Goal: Transaction & Acquisition: Purchase product/service

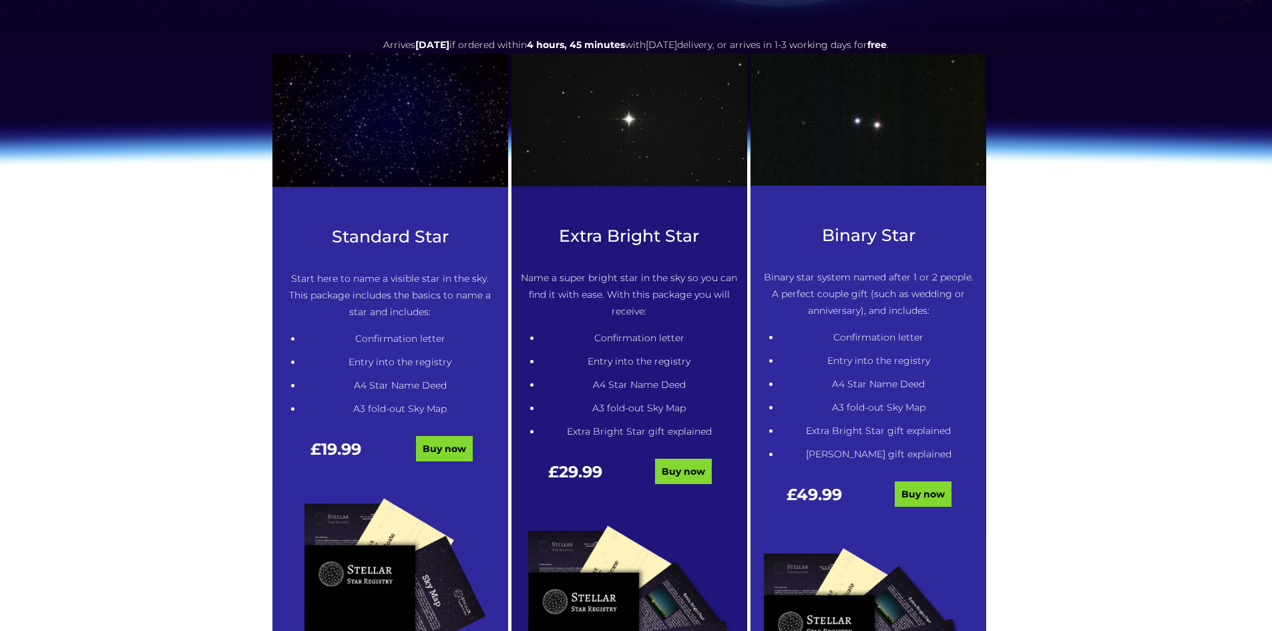
scroll to position [544, 0]
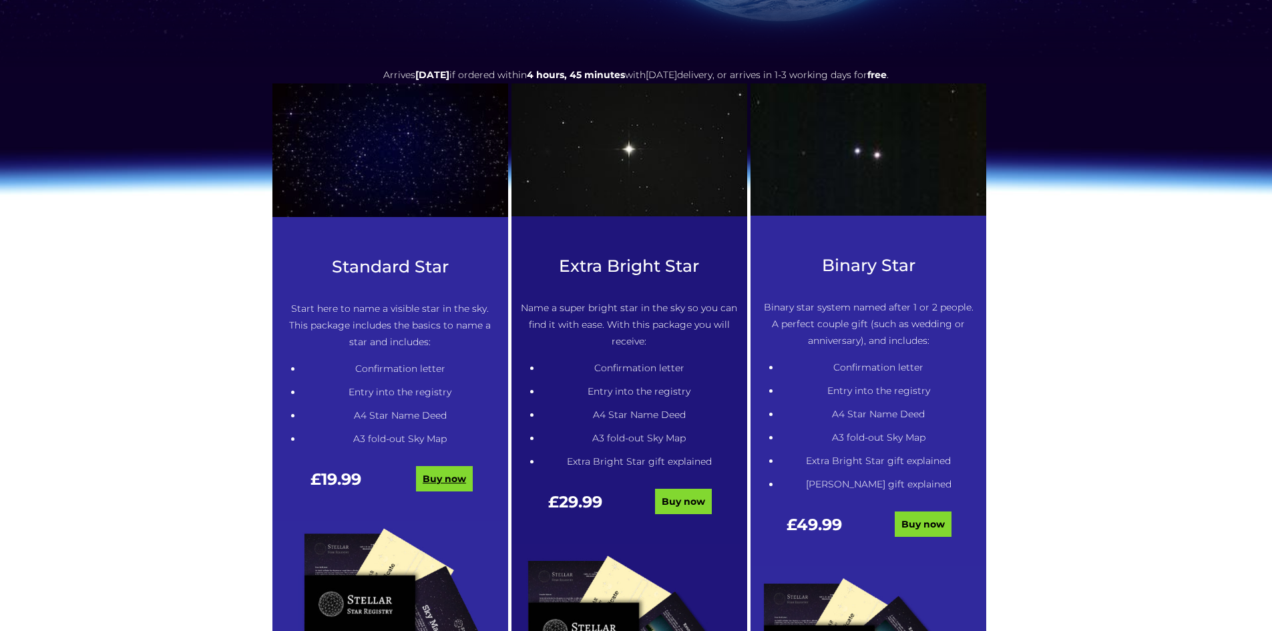
click at [447, 474] on link "Buy now" at bounding box center [444, 478] width 57 height 25
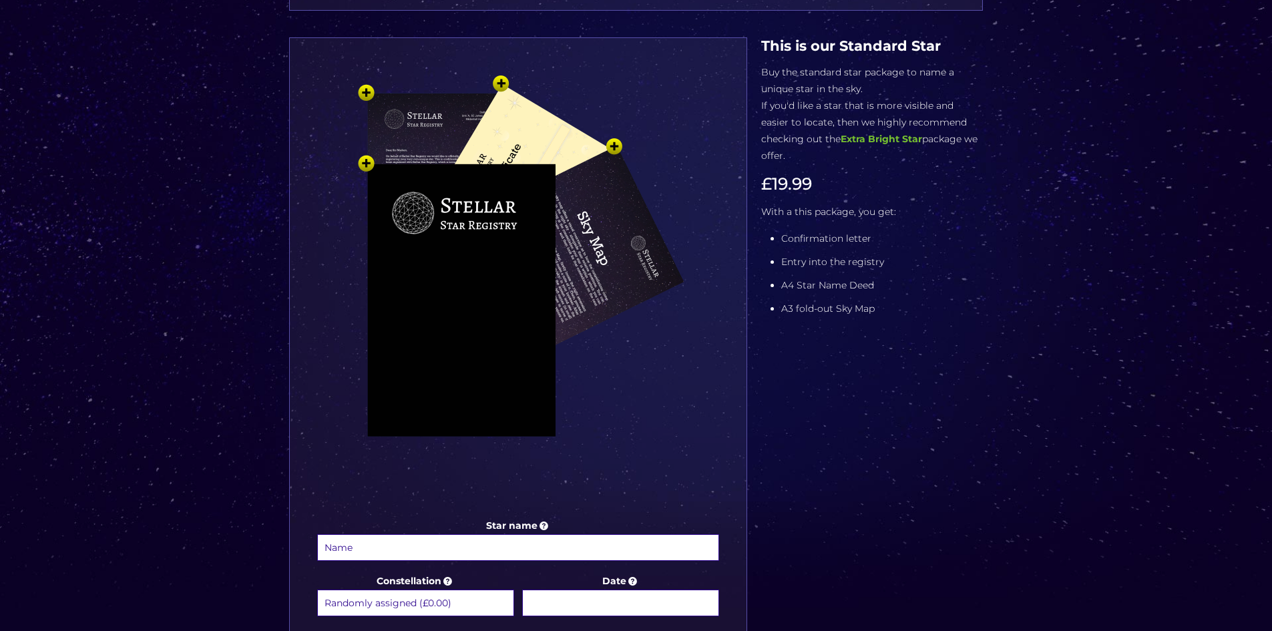
scroll to position [401, 0]
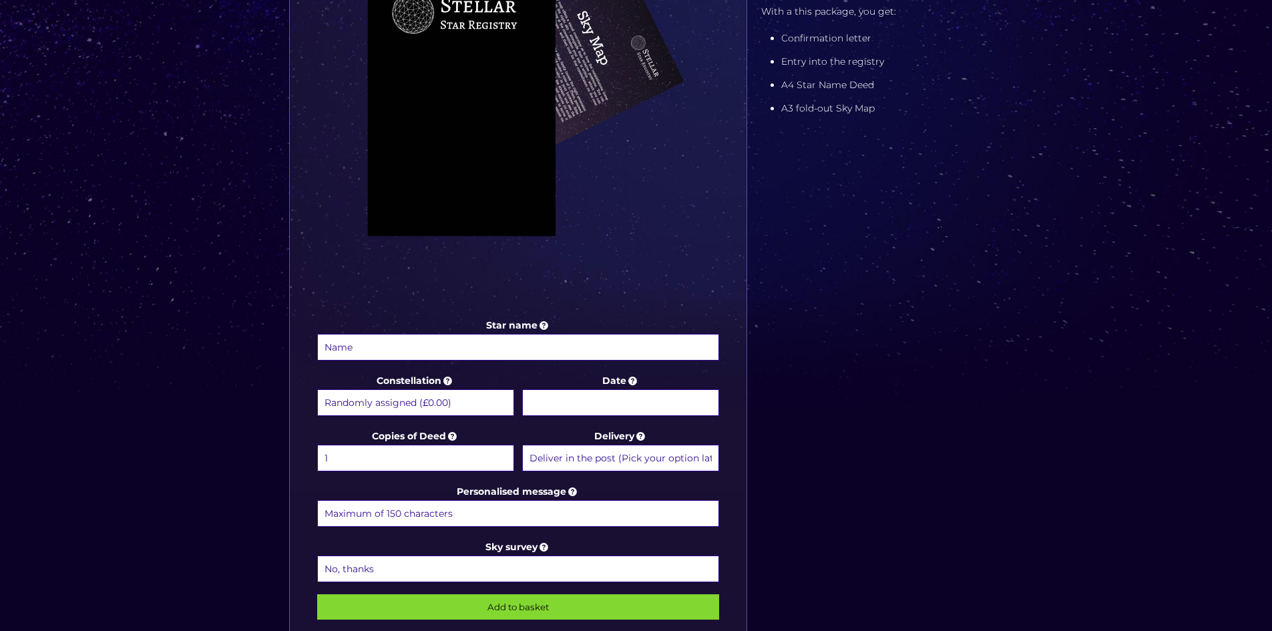
click at [366, 339] on input "Star name" at bounding box center [518, 347] width 403 height 27
type input "Christine Joyce Soper"
click at [479, 517] on input "Personalised message" at bounding box center [518, 513] width 403 height 27
type input "R"
click at [608, 392] on input "Date" at bounding box center [620, 402] width 197 height 27
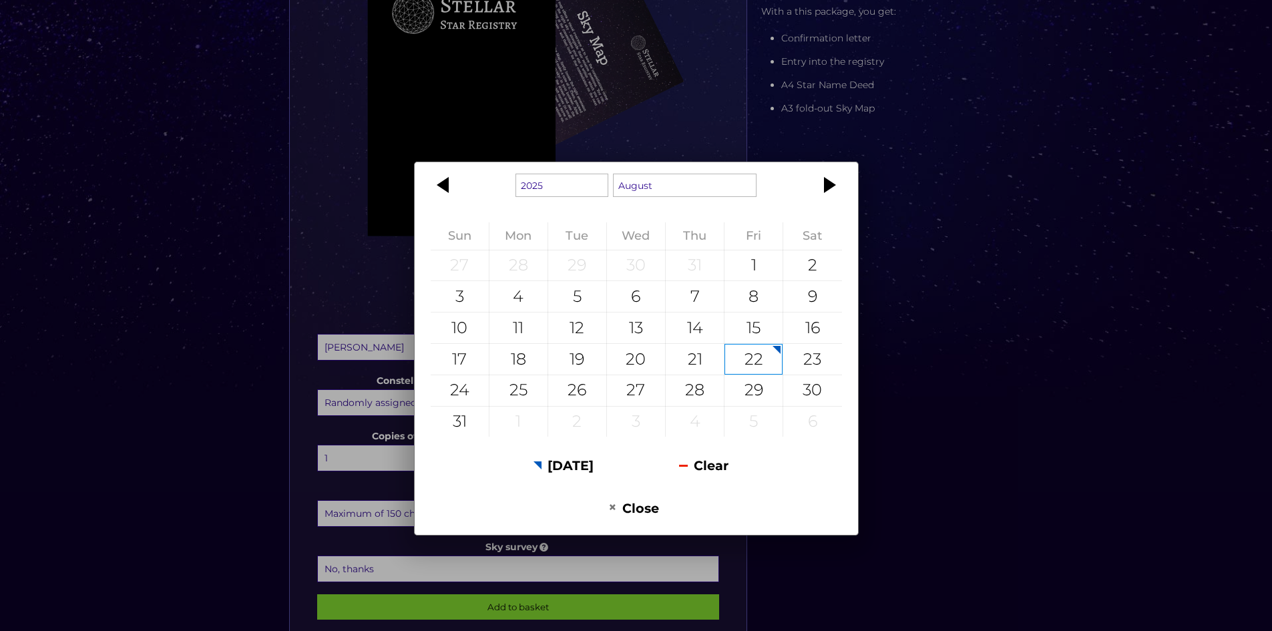
click at [607, 400] on div "27" at bounding box center [636, 390] width 58 height 31
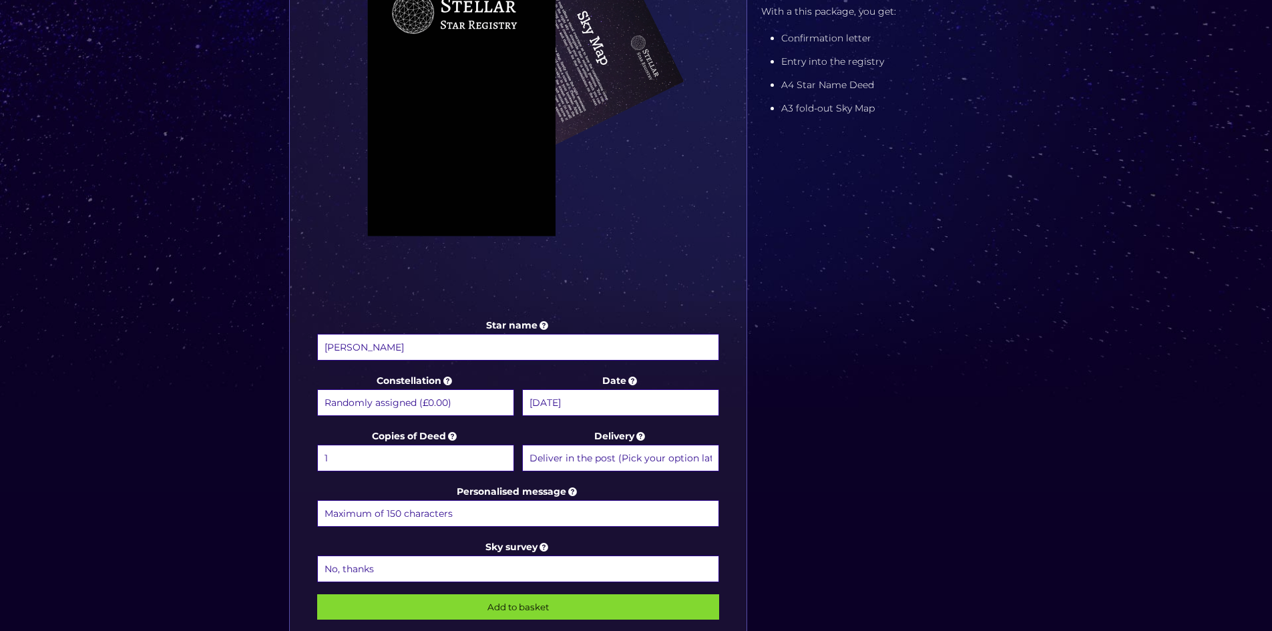
click at [607, 400] on input "27 August 2025" at bounding box center [620, 402] width 197 height 27
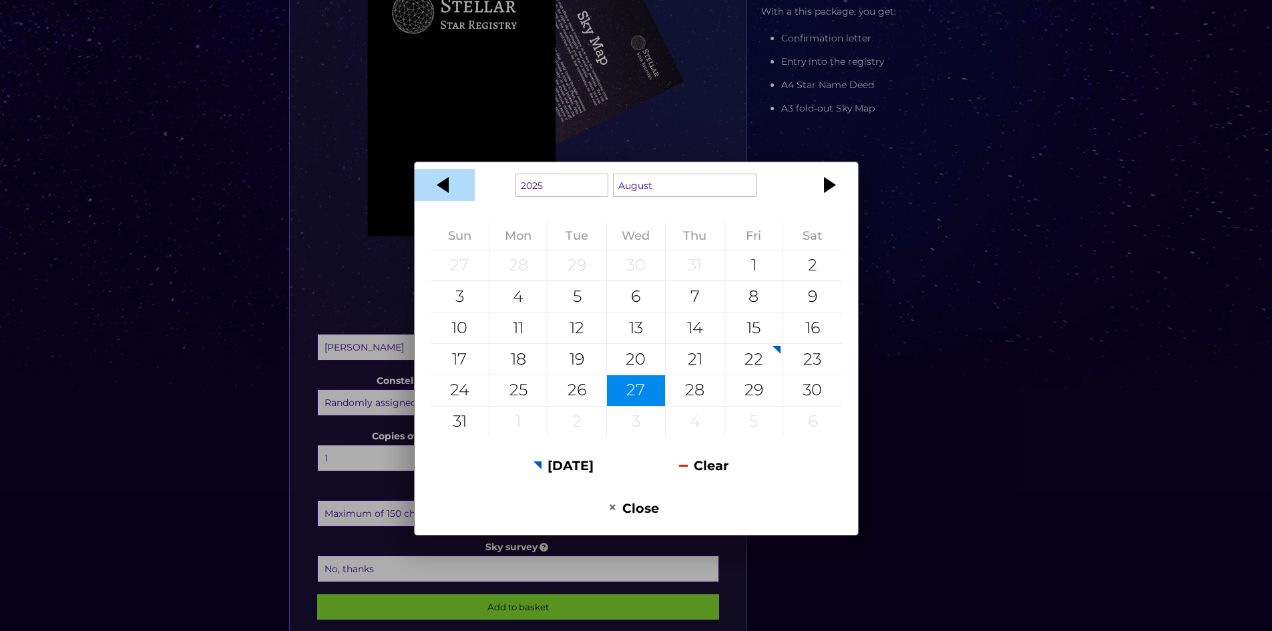
click at [442, 185] on div at bounding box center [445, 185] width 60 height 32
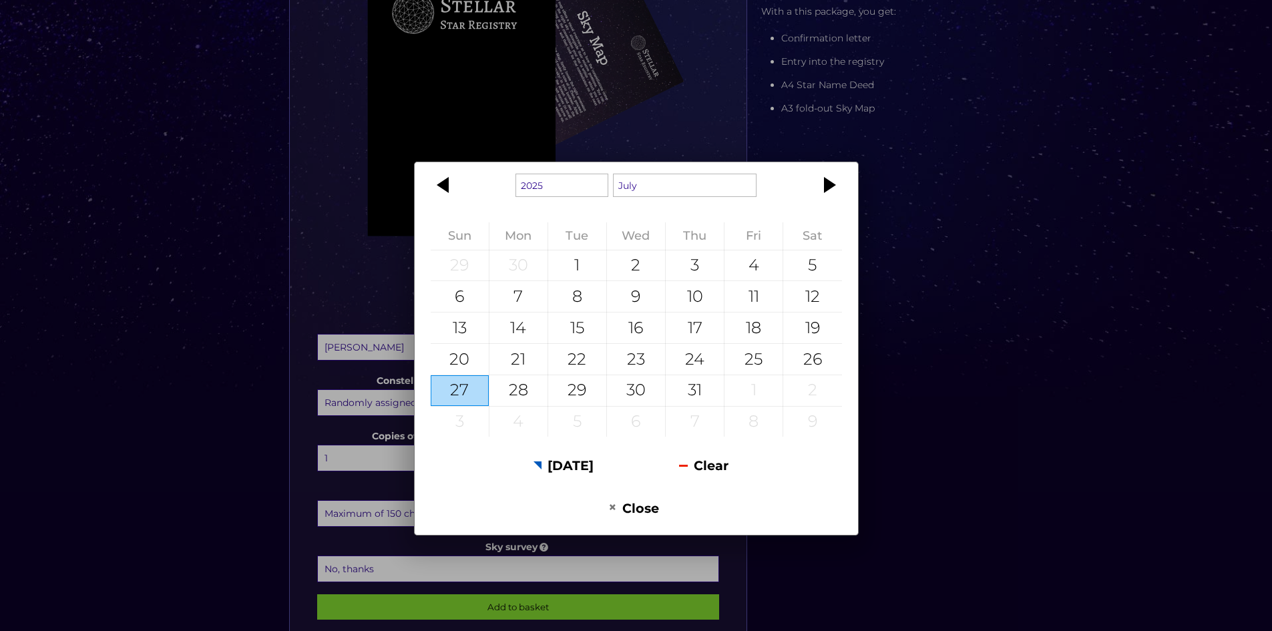
click at [442, 185] on div at bounding box center [445, 185] width 60 height 32
click at [821, 184] on div at bounding box center [828, 185] width 60 height 32
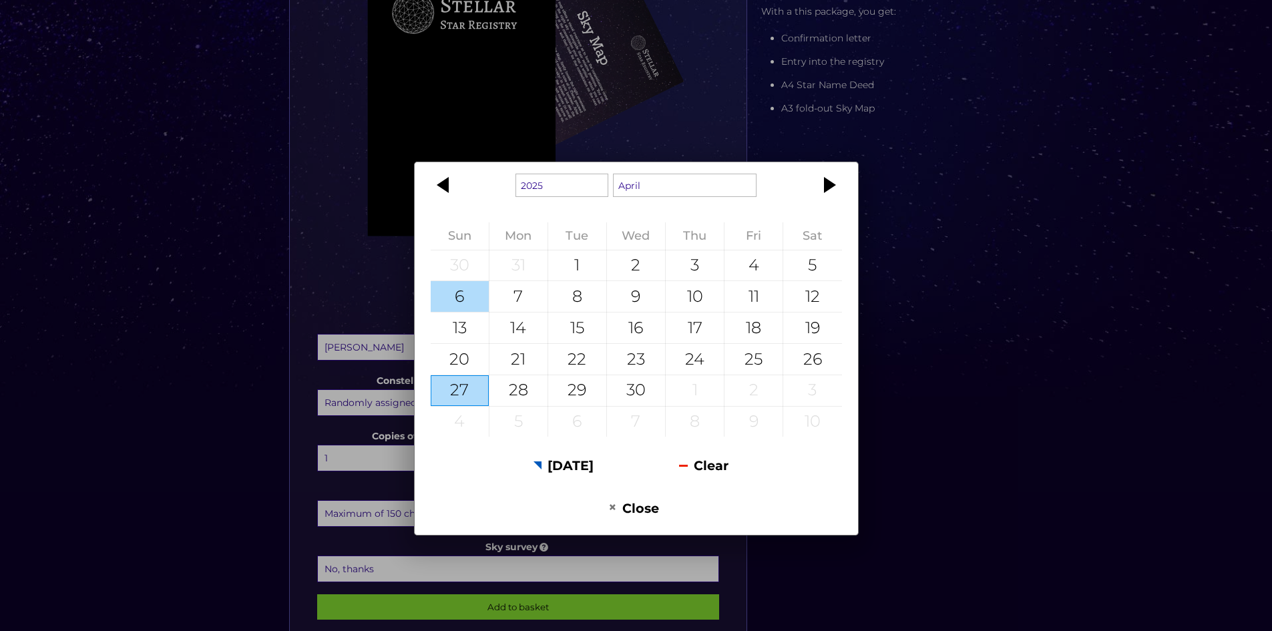
click at [463, 302] on div "6" at bounding box center [460, 296] width 58 height 31
type input "6 April 2025"
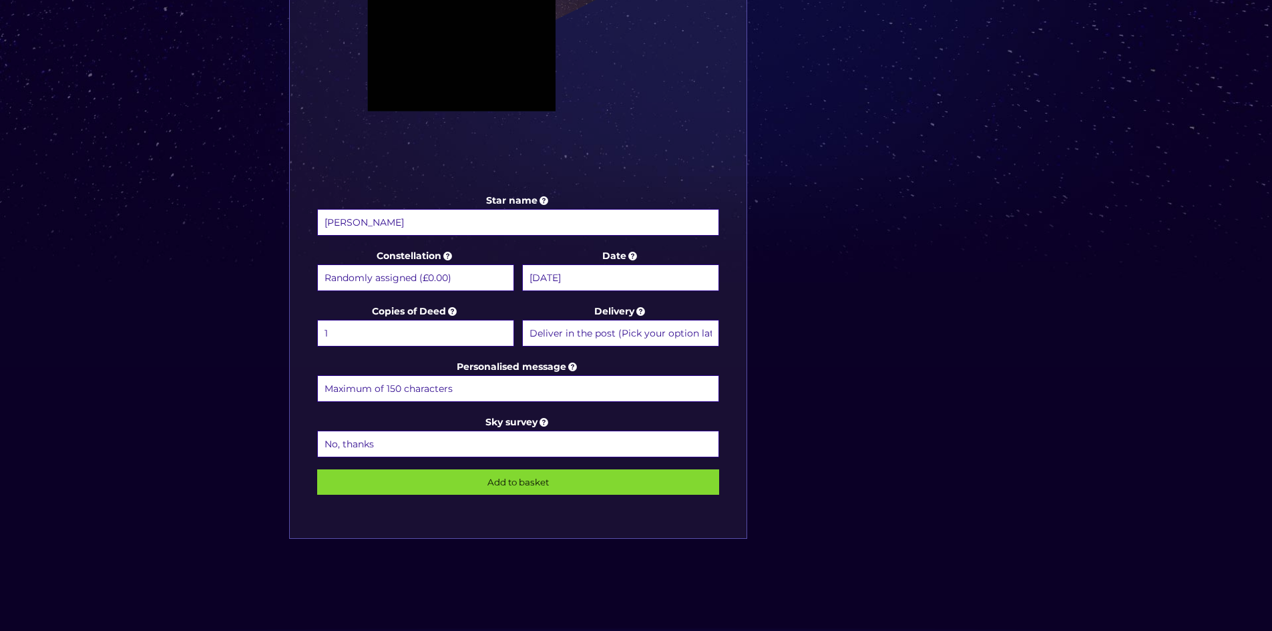
scroll to position [534, 0]
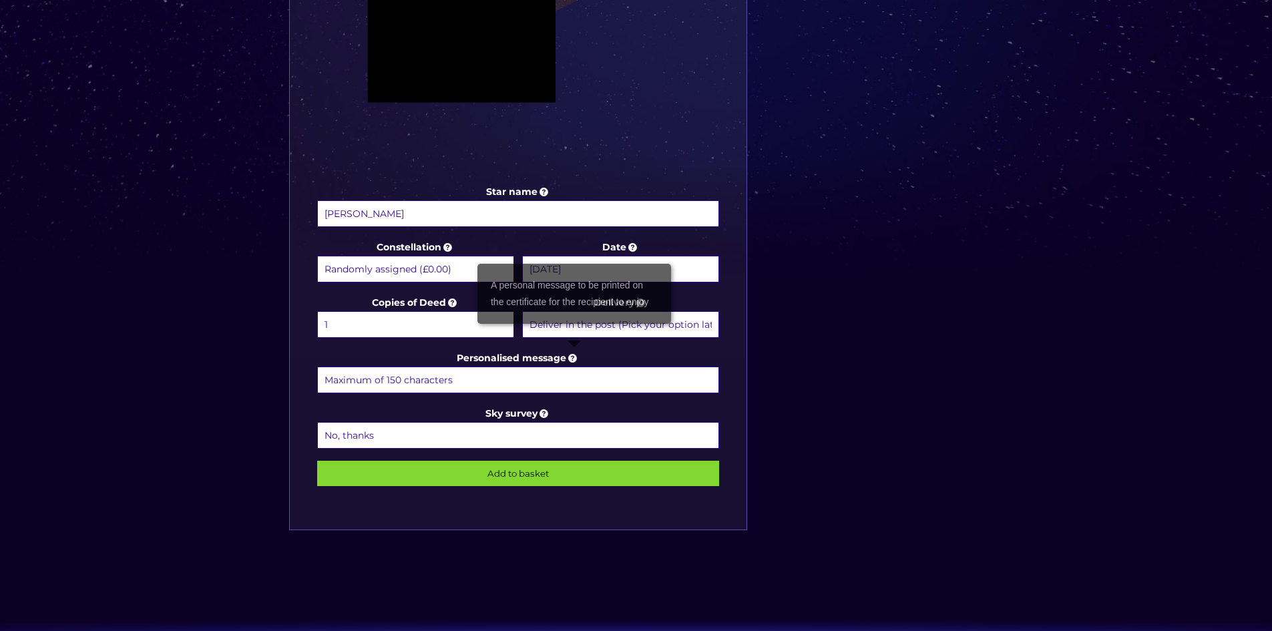
click at [572, 361] on icon at bounding box center [572, 358] width 13 height 12
click at [572, 367] on input "Personalised message" at bounding box center [518, 380] width 403 height 27
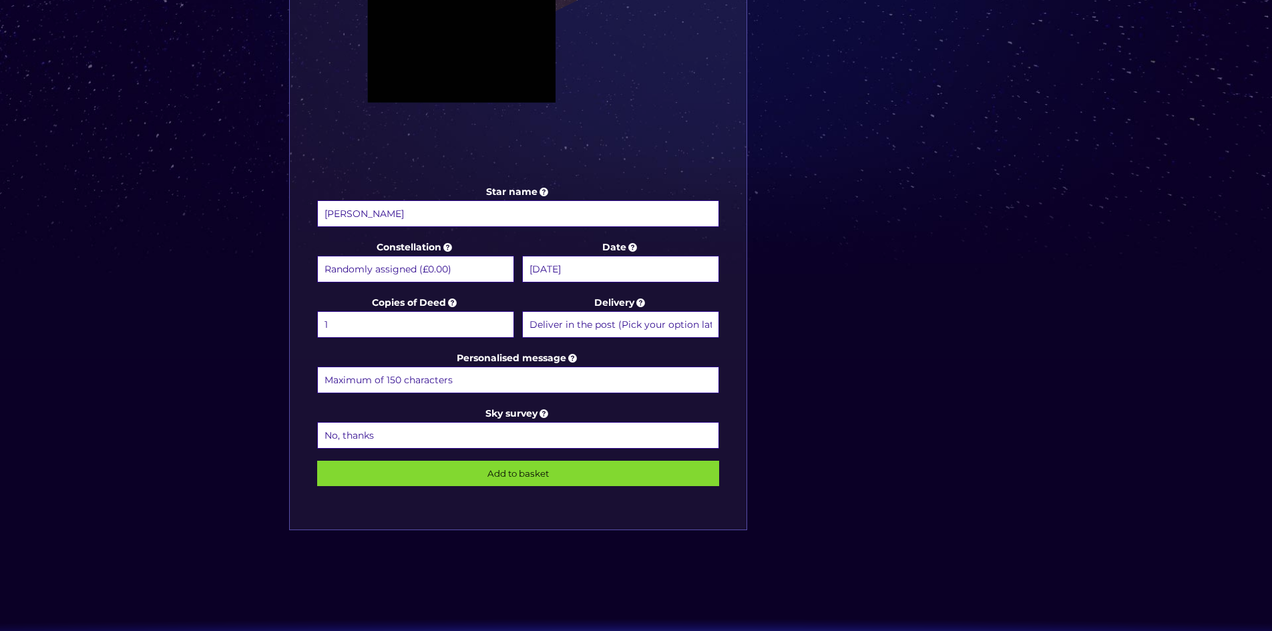
click at [483, 429] on select "No, thanks 1 (+£6.99) 2 (+£11.99) 3 (+£16.99) 4 (+£21.99) 5 (+£26.99) 6 (+£31.9…" at bounding box center [518, 435] width 403 height 27
click at [692, 516] on div "Star name Christine Joyce Soper Star name two (Optional) Constellation Randomly…" at bounding box center [517, 117] width 457 height 827
click at [441, 378] on input "Personalised message" at bounding box center [518, 380] width 403 height 27
paste input "Whenever You Need Me, Just Look Up At My Star."
click at [380, 375] on input "Whenever You Need Me, Just Look Up At My Star." at bounding box center [518, 380] width 403 height 27
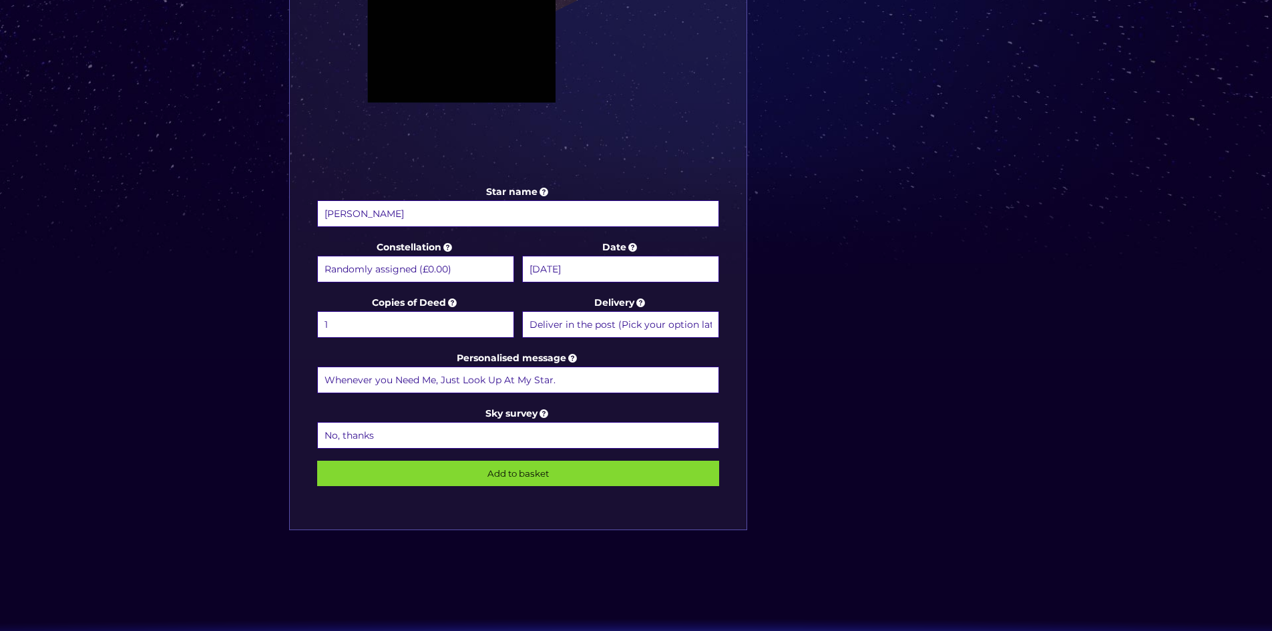
click at [399, 380] on input "Whenever you Need Me, Just Look Up At My Star." at bounding box center [518, 380] width 403 height 27
click at [431, 381] on input "Whenever you need Me, Just Look Up At My Star." at bounding box center [518, 380] width 403 height 27
click at [445, 379] on input "Whenever you need me, Just Look Up At My Star." at bounding box center [518, 380] width 403 height 27
click at [465, 379] on input "Whenever you need me, just Look Up At My Star." at bounding box center [518, 380] width 403 height 27
click at [491, 380] on input "Whenever you need me, just look Up At My Star." at bounding box center [518, 380] width 403 height 27
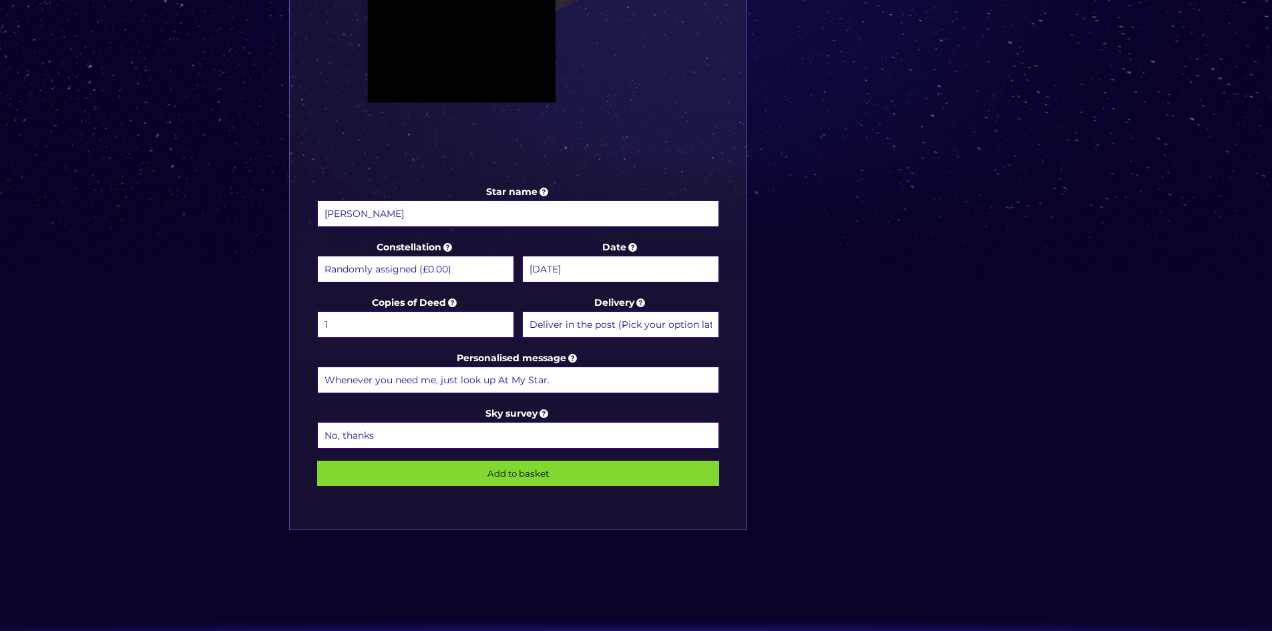
click at [504, 381] on input "Whenever you need me, just look up At My Star." at bounding box center [518, 380] width 403 height 27
click at [517, 377] on input "Whenever you need me, just look up at My Star." at bounding box center [518, 380] width 403 height 27
click at [566, 381] on input "Whenever you need me, just look up at my Star." at bounding box center [518, 380] width 403 height 27
click at [533, 381] on input "Whenever you need me, just look up at my Star." at bounding box center [518, 380] width 403 height 27
click at [571, 379] on input "Whenever you need me, just look up at my star." at bounding box center [518, 380] width 403 height 27
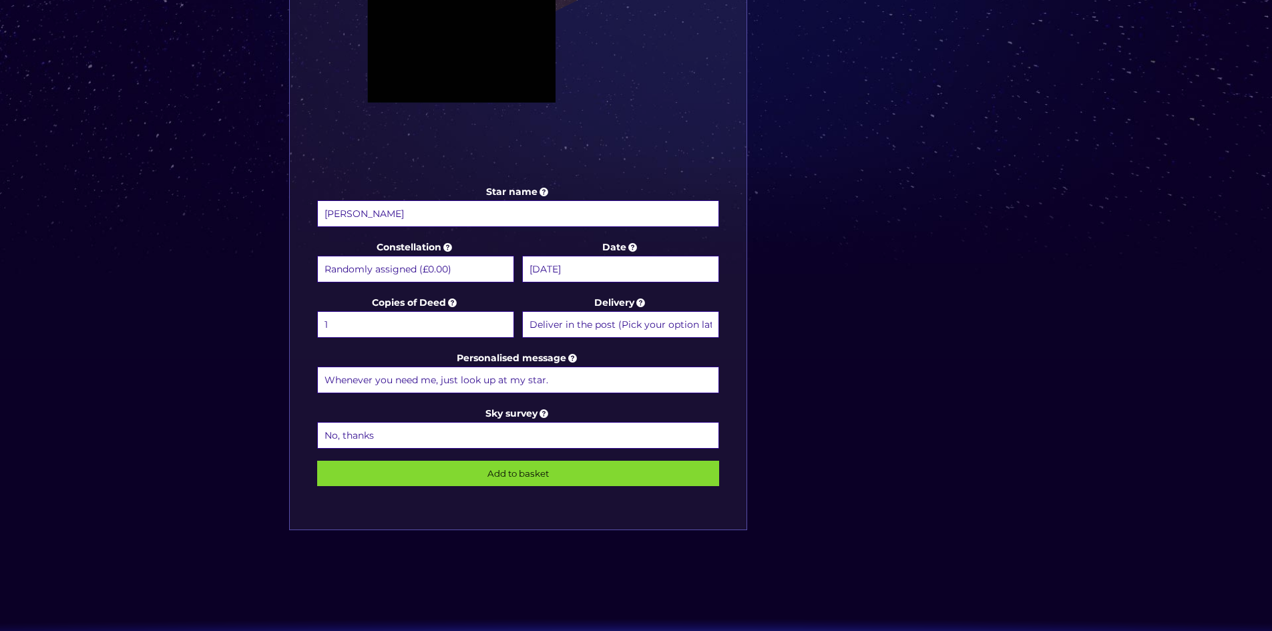
type input "Whenever you need me, just look up at my star."
click at [585, 433] on select "No, thanks 1 (+£6.99) 2 (+£11.99) 3 (+£16.99) 4 (+£21.99) 5 (+£26.99) 6 (+£31.9…" at bounding box center [518, 435] width 403 height 27
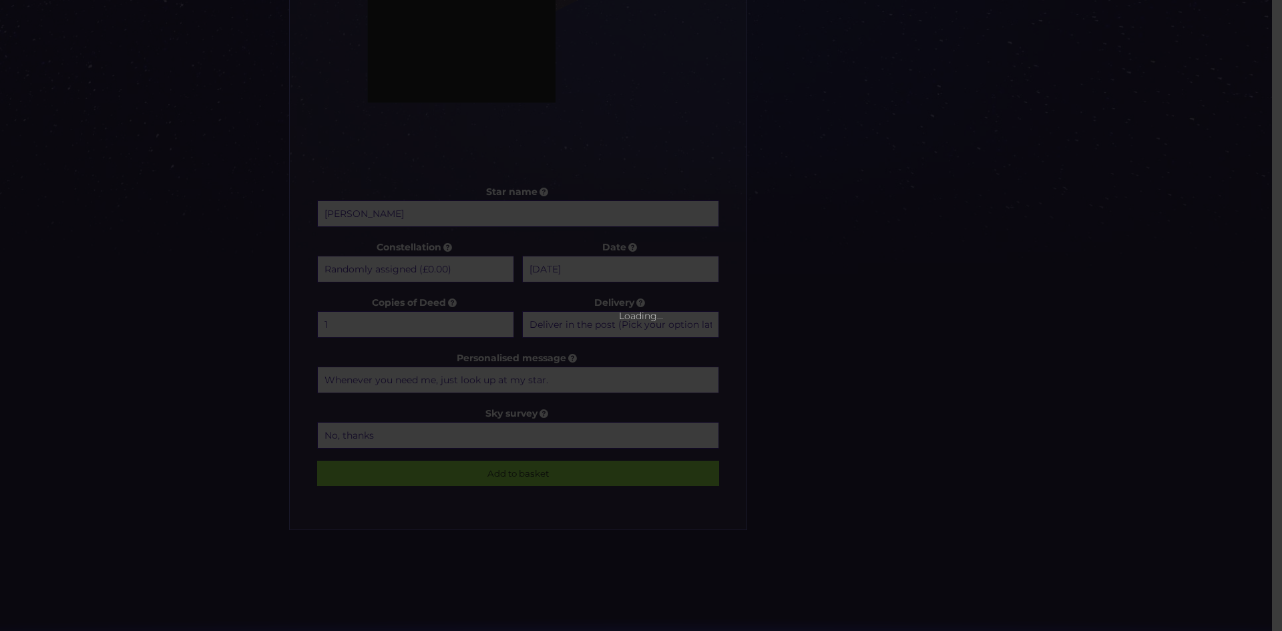
click at [795, 399] on div "× Loading..." at bounding box center [641, 315] width 1282 height 631
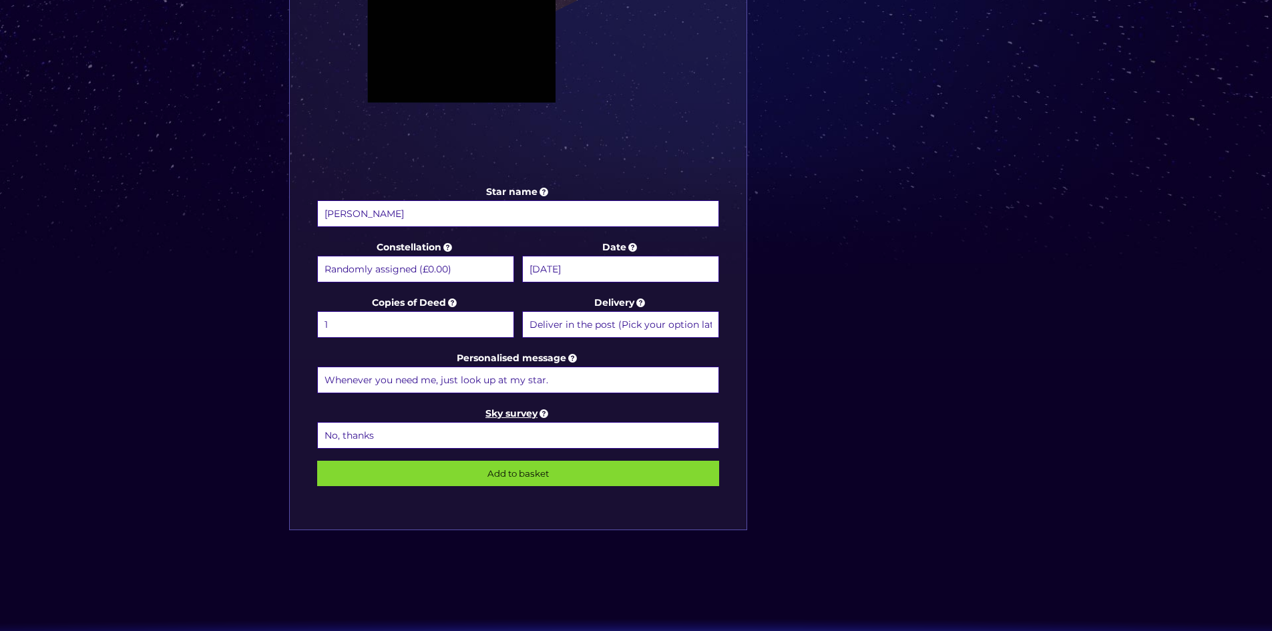
click at [548, 411] on icon at bounding box center [544, 413] width 13 height 12
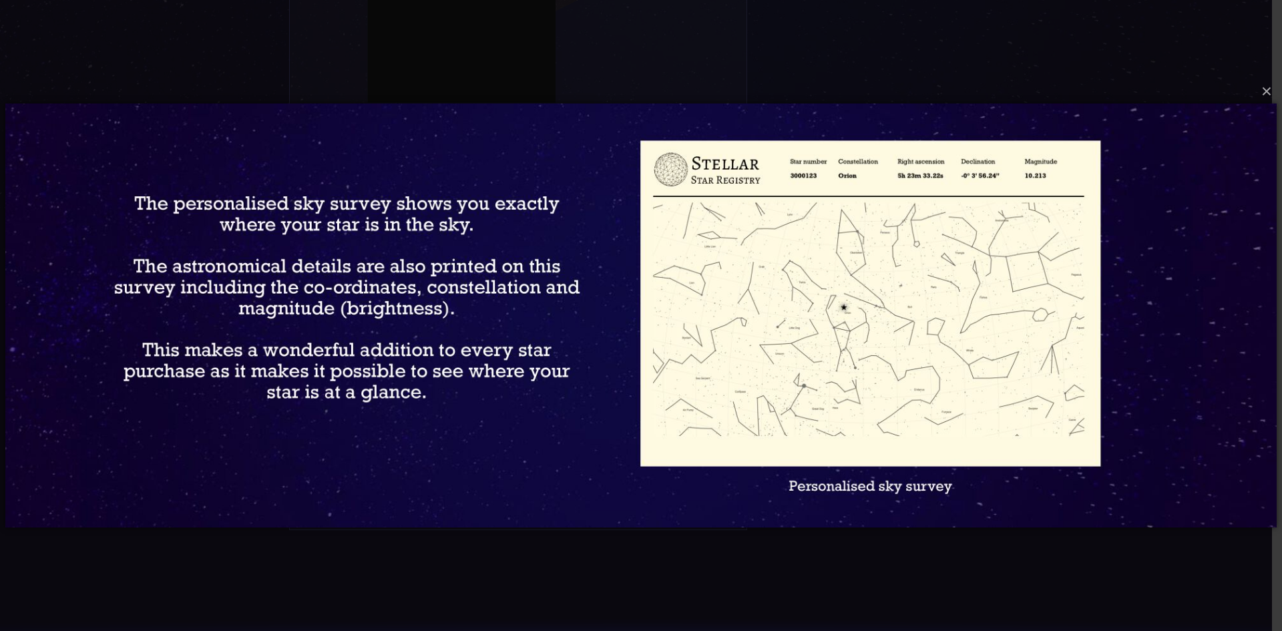
click at [320, 124] on img at bounding box center [640, 315] width 1271 height 477
click at [1269, 98] on button "×" at bounding box center [640, 91] width 1271 height 29
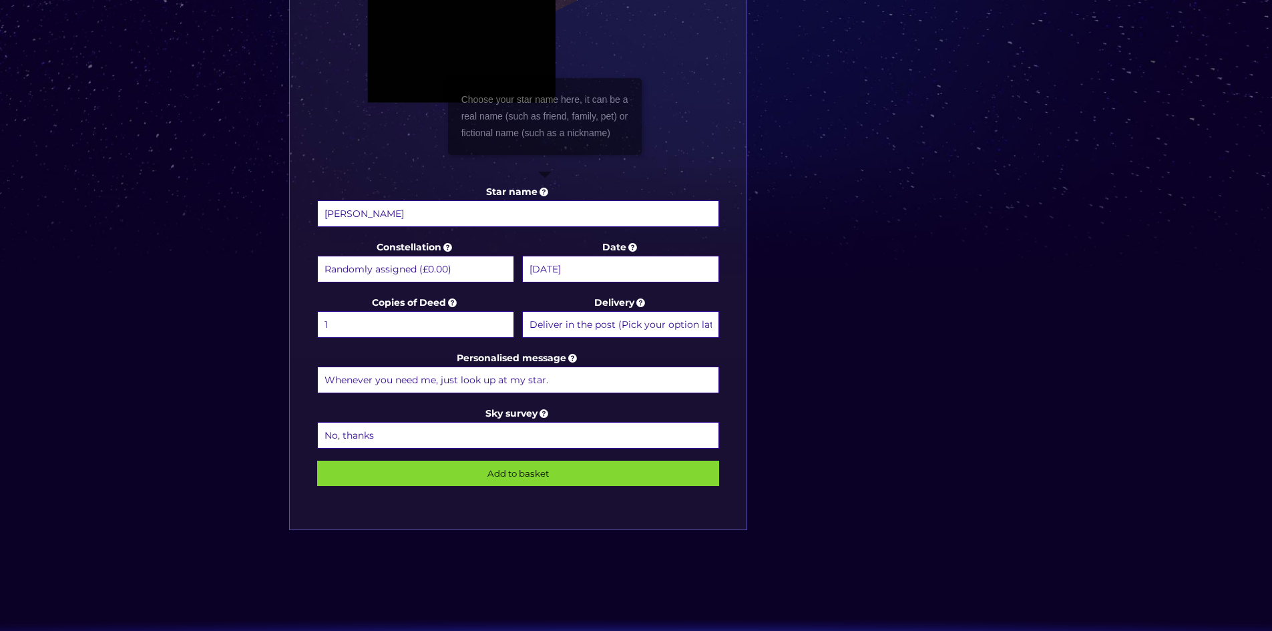
click at [546, 187] on icon at bounding box center [544, 192] width 13 height 12
click at [546, 200] on input "Christine Joyce Soper" at bounding box center [518, 213] width 403 height 27
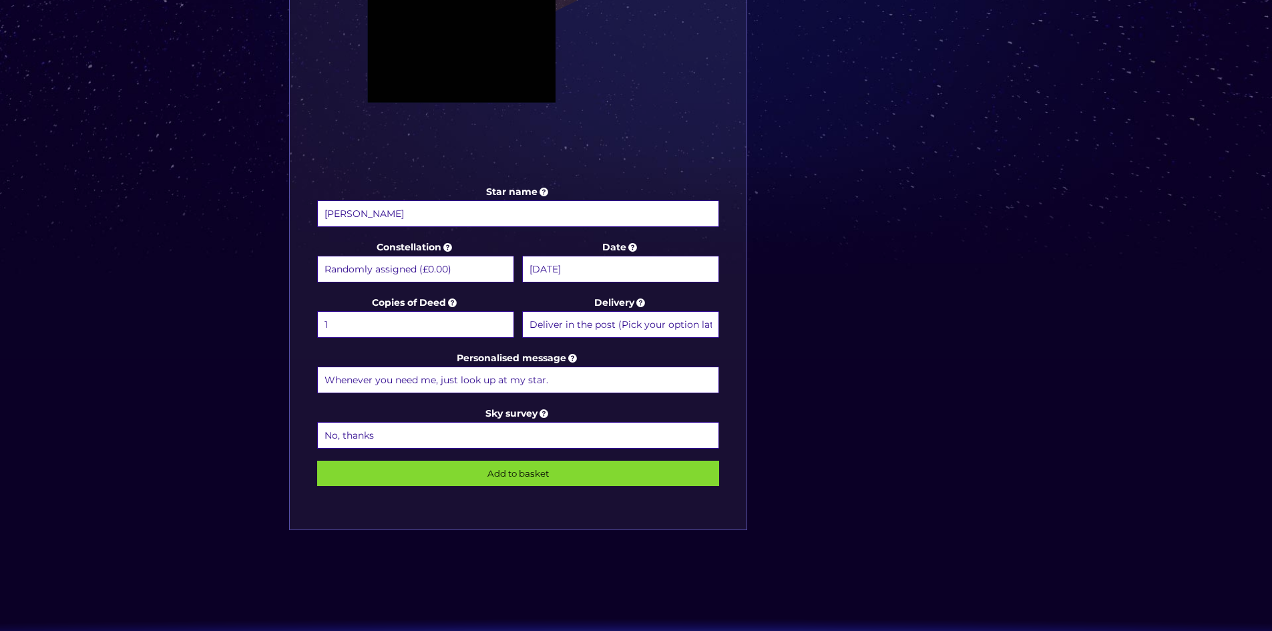
click at [534, 215] on input "Christine Joyce Soper" at bounding box center [518, 213] width 403 height 27
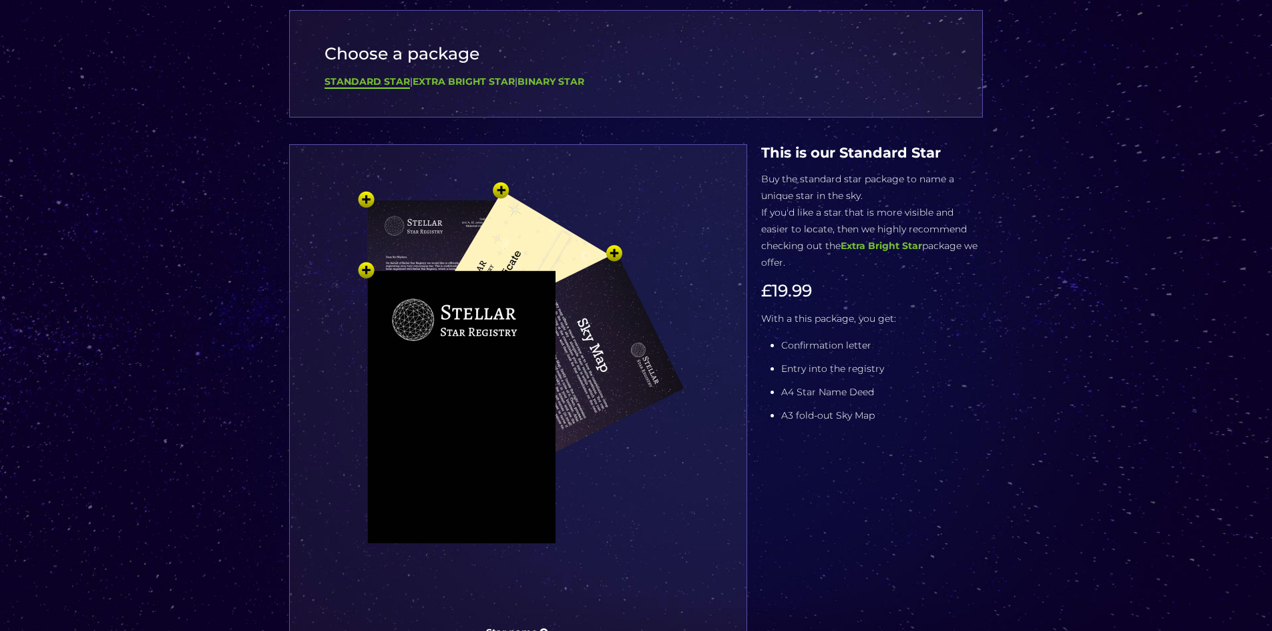
scroll to position [67, 0]
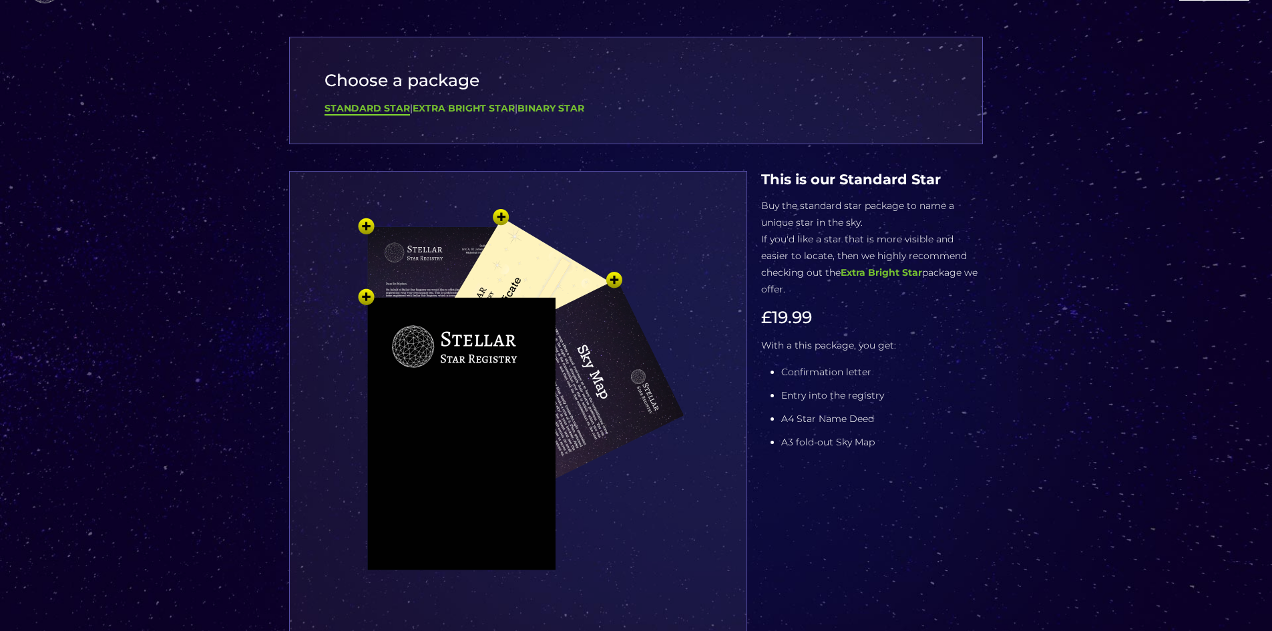
type input "Christine Joyce Soper (Mum)"
click at [369, 224] on img at bounding box center [518, 425] width 401 height 441
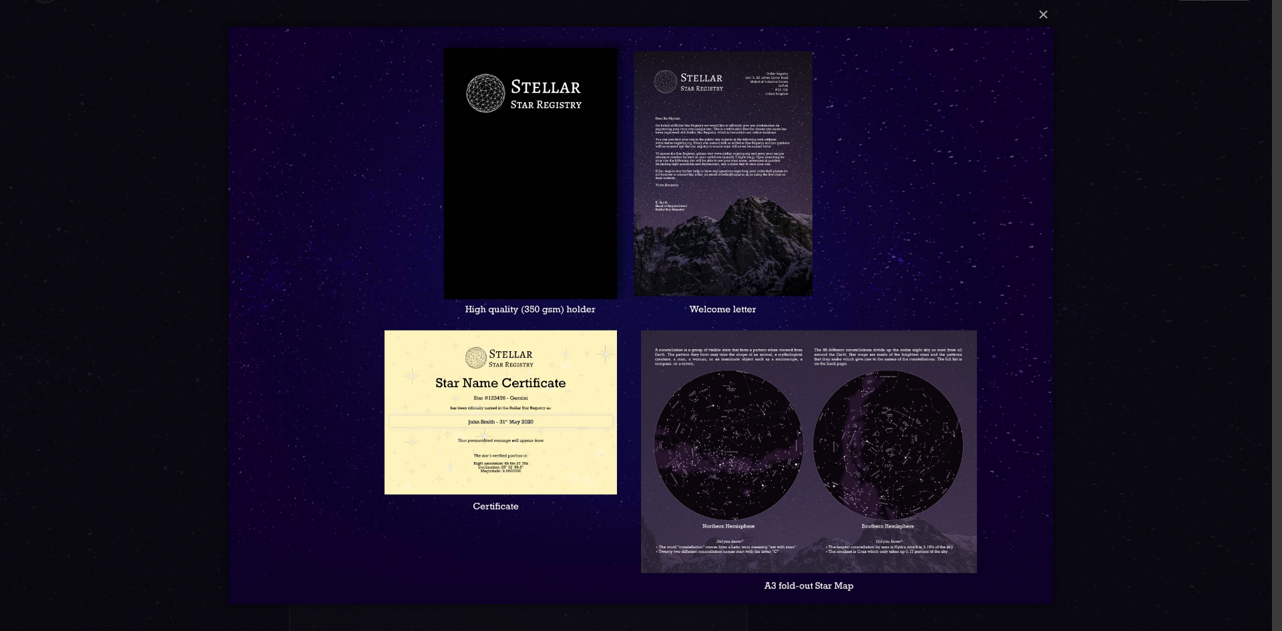
click at [1024, 275] on img at bounding box center [640, 315] width 825 height 631
click at [1044, 15] on button "×" at bounding box center [640, 14] width 825 height 29
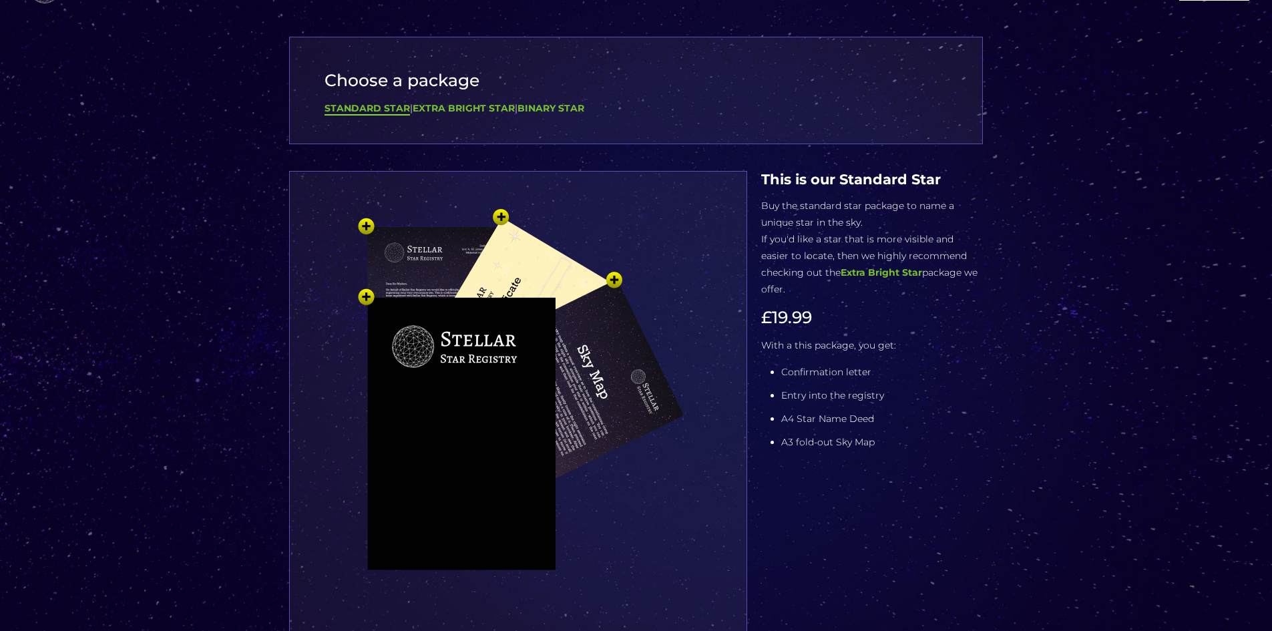
click at [498, 216] on img at bounding box center [518, 425] width 401 height 441
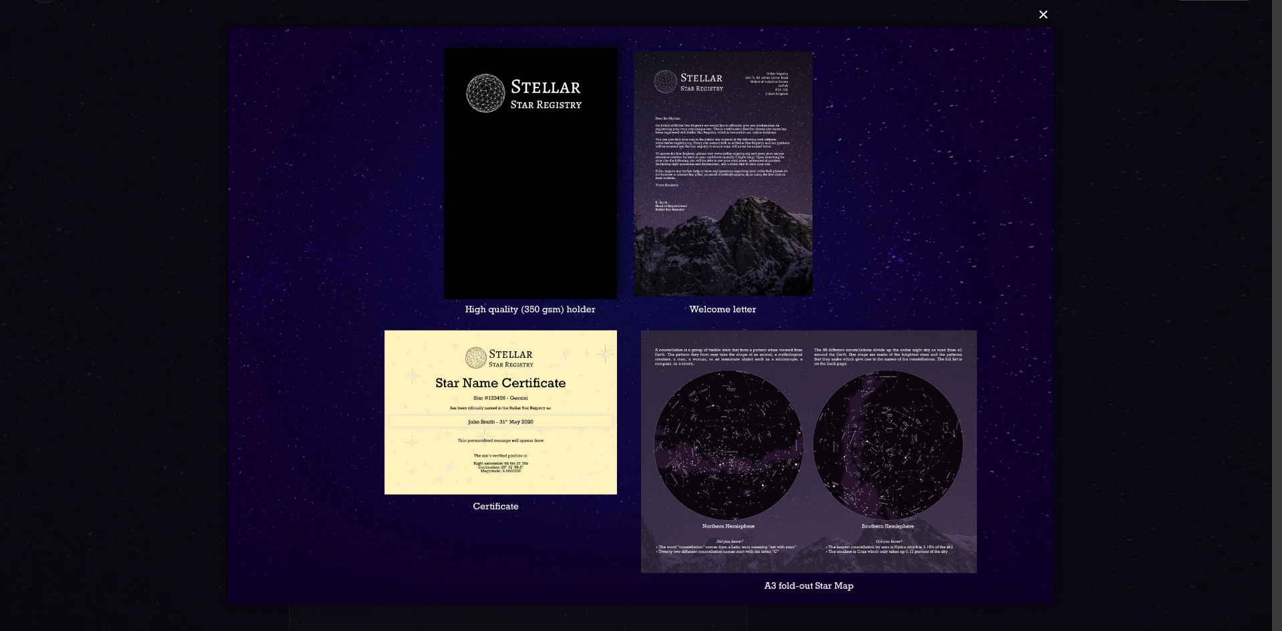
click at [1046, 20] on button "×" at bounding box center [640, 14] width 825 height 29
